Goal: Complete application form

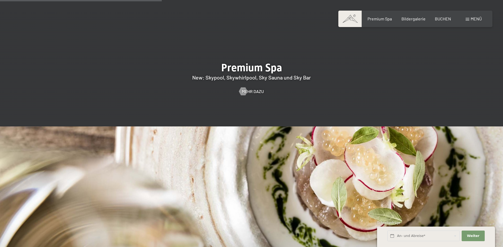
scroll to position [954, 0]
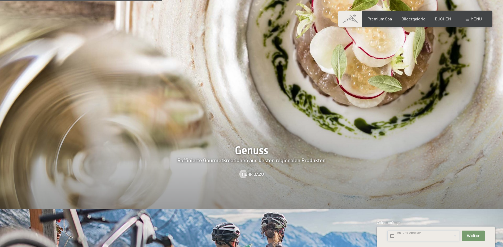
click at [415, 236] on input "text" at bounding box center [423, 236] width 72 height 11
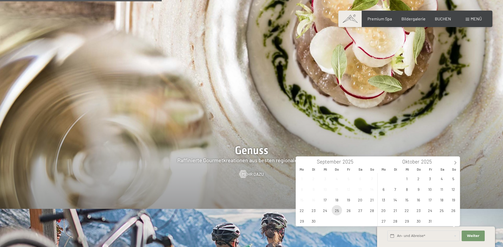
click at [339, 212] on span "25" at bounding box center [336, 210] width 10 height 10
click at [417, 176] on span "2" at bounding box center [418, 178] width 10 height 10
type input "Do. 25.09.2025 - Do. 02.10.2025"
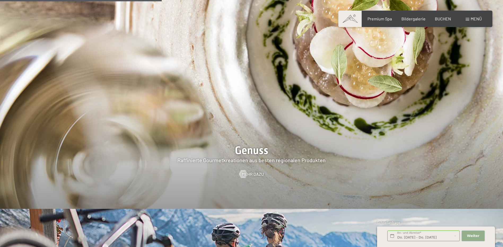
click at [476, 237] on span "Weiter" at bounding box center [473, 235] width 12 height 5
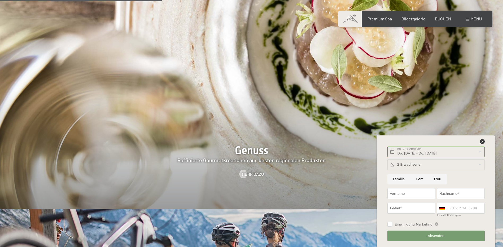
click at [433, 177] on input "Frau" at bounding box center [437, 179] width 18 height 11
radio input "true"
click at [413, 194] on input "Vorname" at bounding box center [411, 193] width 48 height 11
type input "Katja"
type input "Mall"
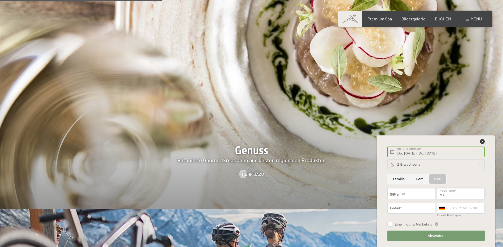
type input "ka.mall@web.de"
type input "01711285732"
click at [444, 234] on button "Absenden" at bounding box center [435, 236] width 97 height 11
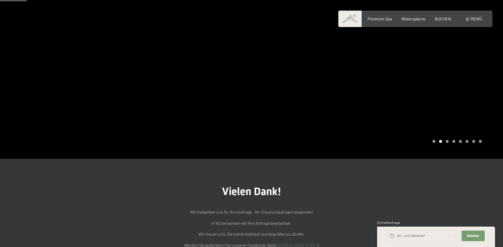
scroll to position [53, 0]
